Goal: Check status: Check status

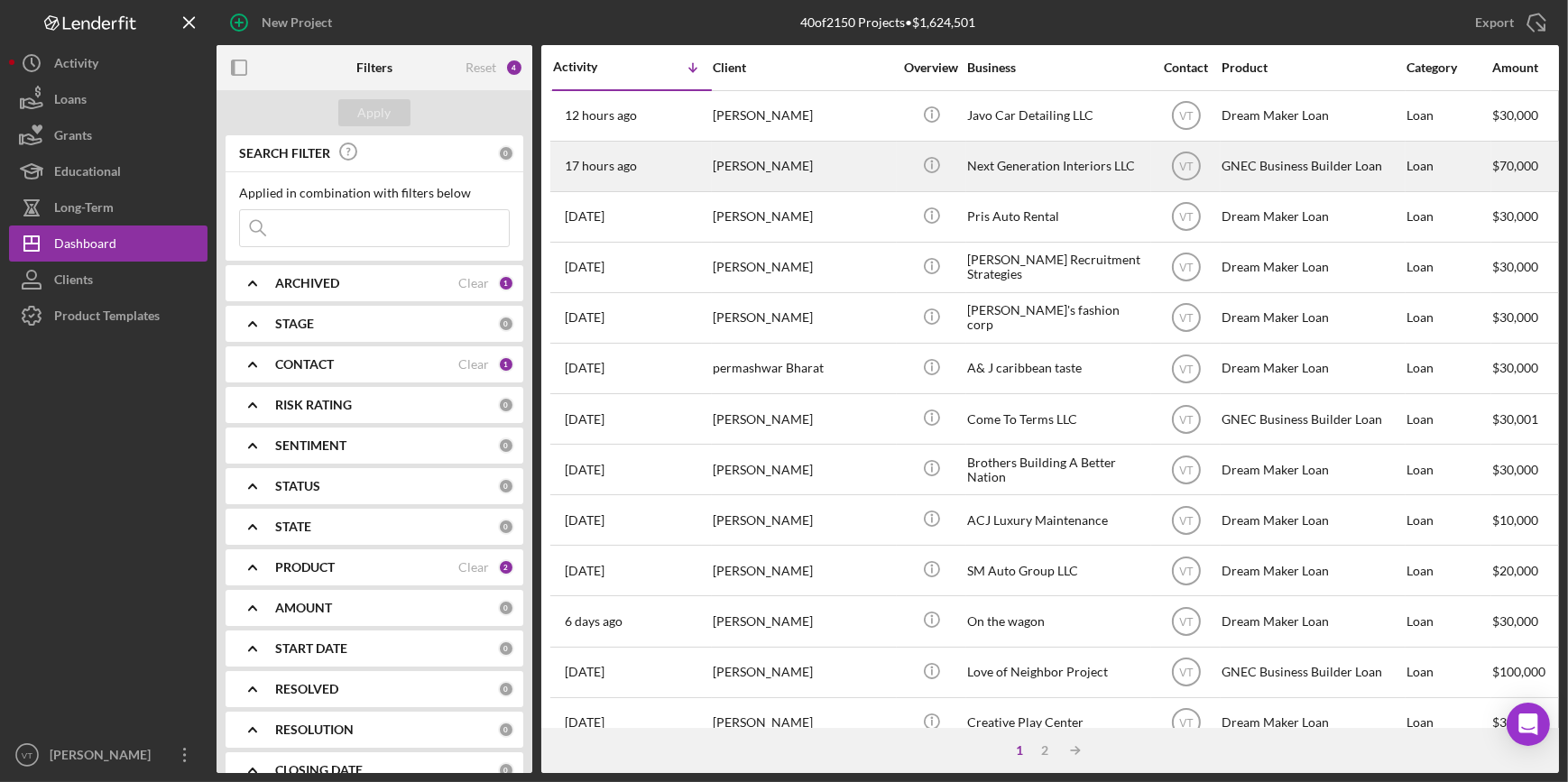
click at [771, 173] on div "[PERSON_NAME]" at bounding box center [802, 166] width 180 height 48
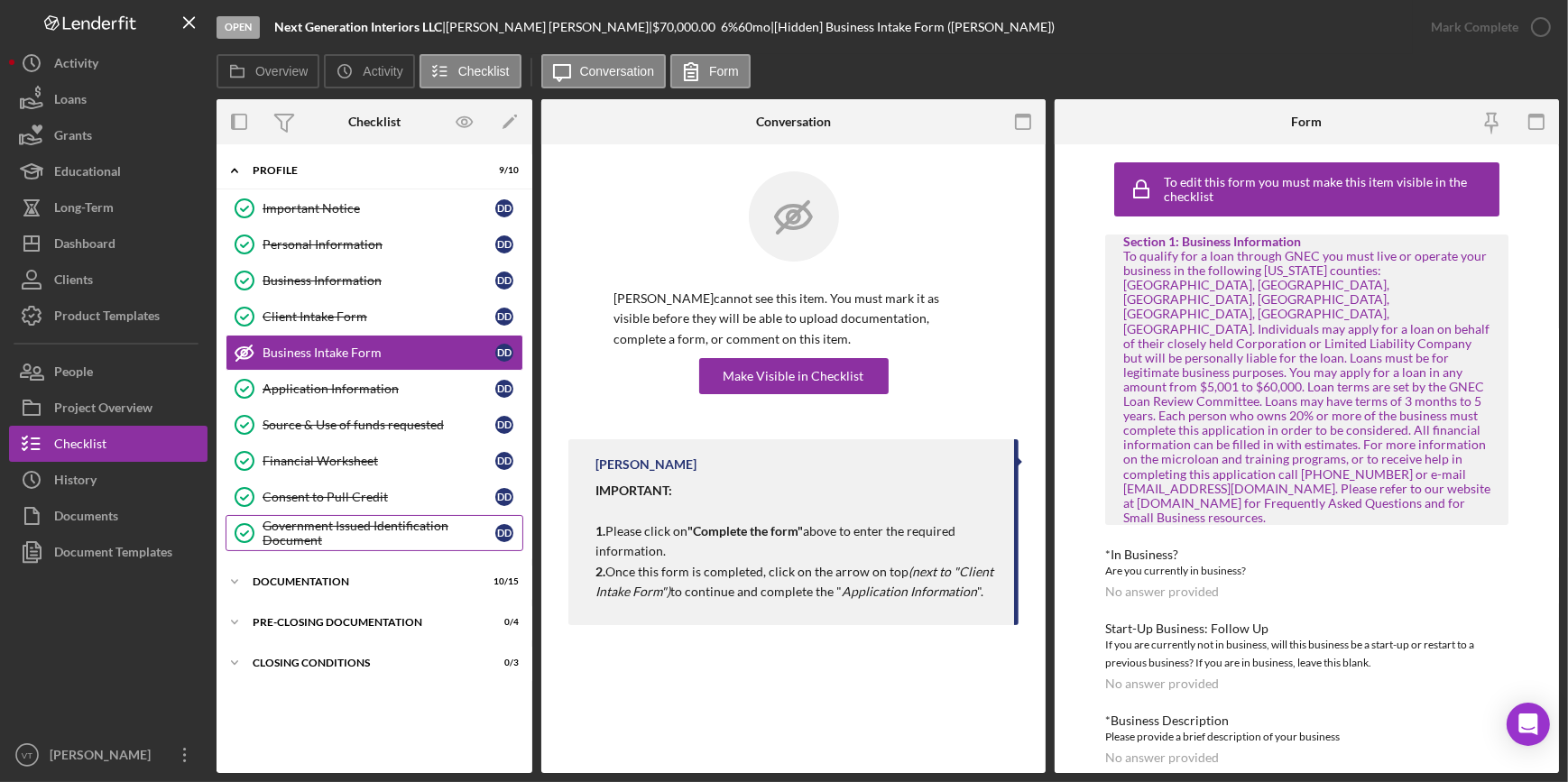
click at [349, 524] on div "Government Issued Identification Document" at bounding box center [379, 533] width 233 height 29
